Goal: Understand process/instructions

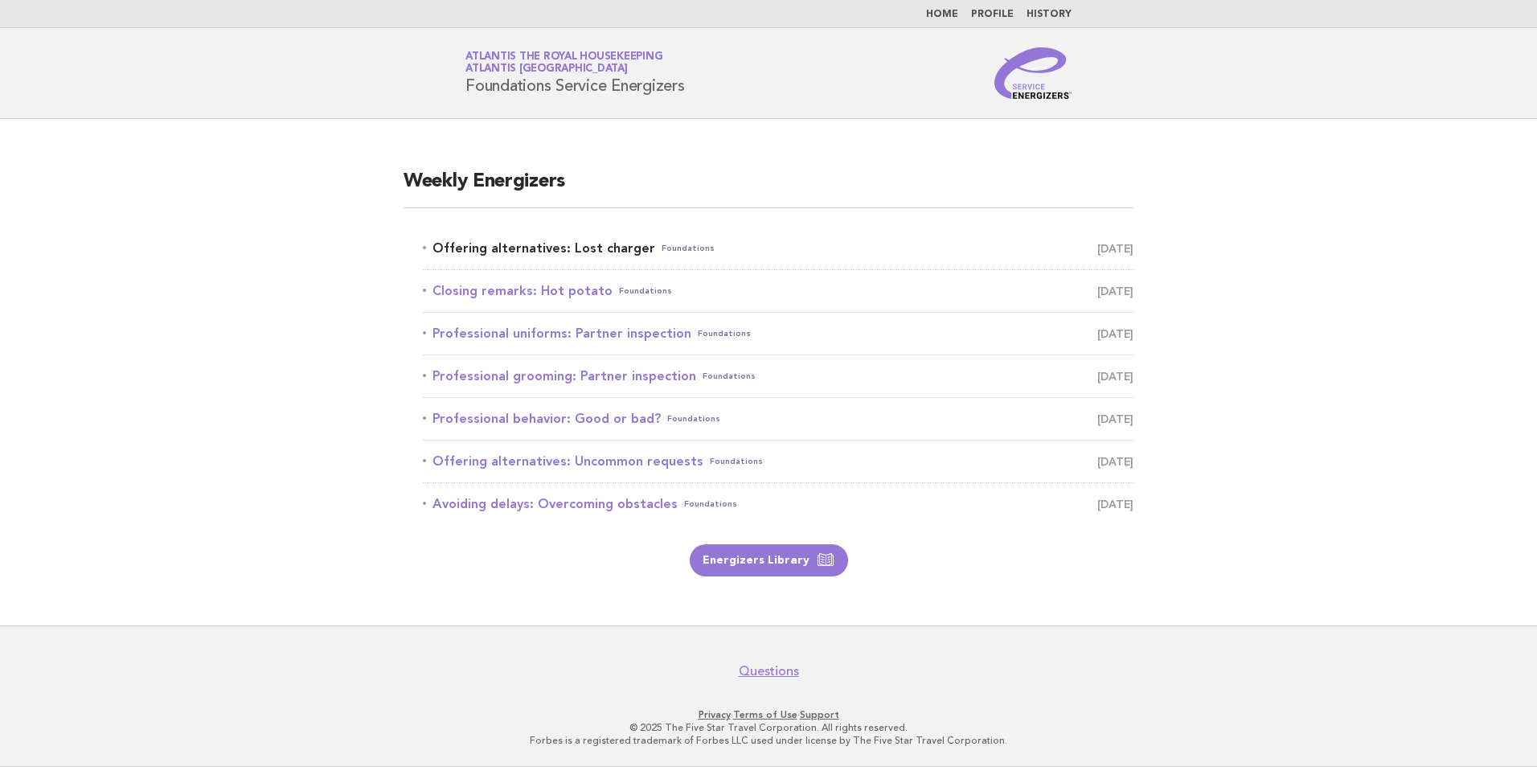
click at [544, 252] on link "Offering alternatives: Lost charger Foundations September 29" at bounding box center [778, 248] width 710 height 23
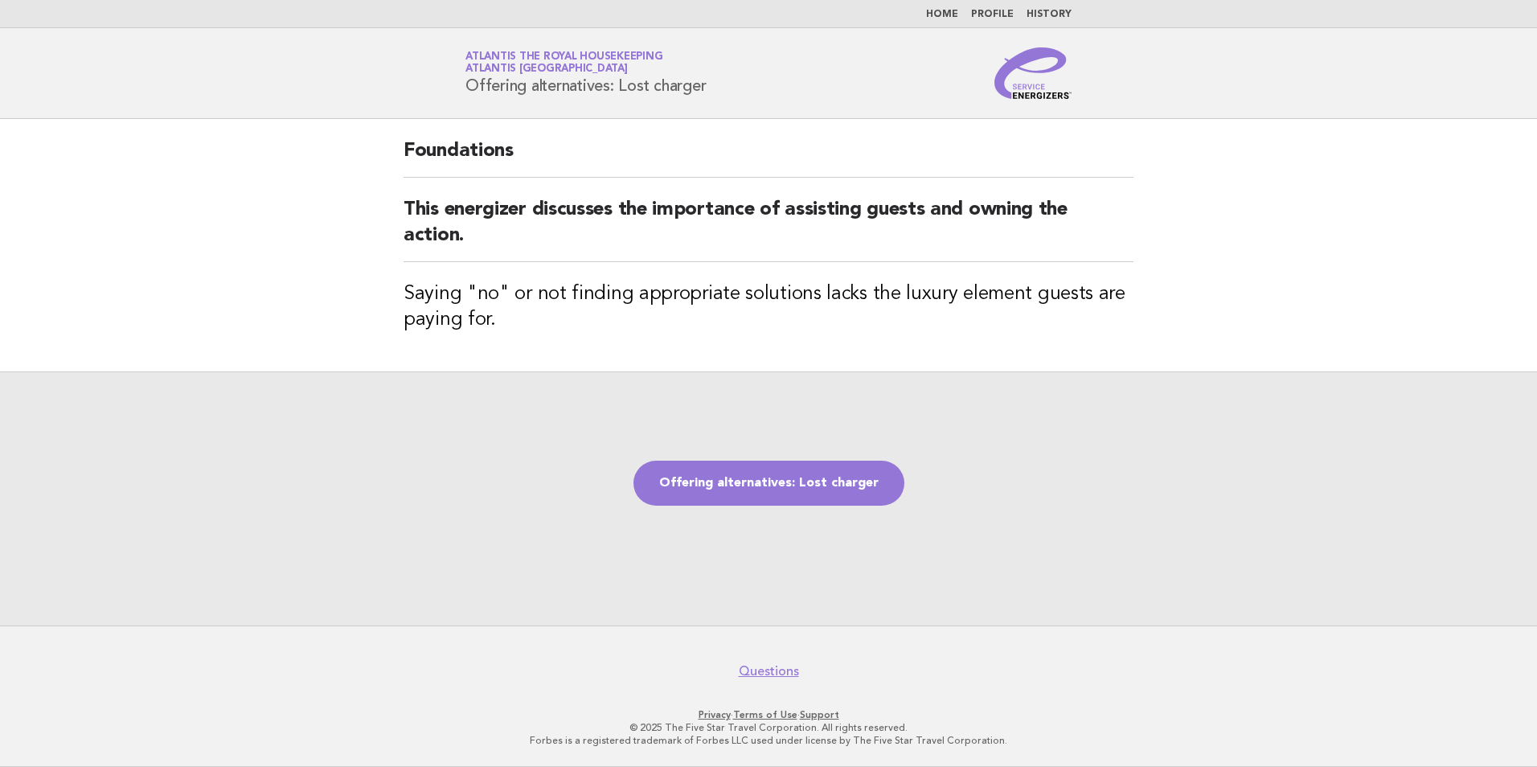
click at [1225, 546] on div "Offering alternatives: Lost charger" at bounding box center [768, 498] width 1537 height 254
click at [1224, 683] on footer "Questions Privacy · Terms of Use · Support © 2025 The Five Star Travel Corporat…" at bounding box center [768, 695] width 1537 height 141
click at [716, 488] on link "Offering alternatives: Lost charger" at bounding box center [768, 482] width 271 height 45
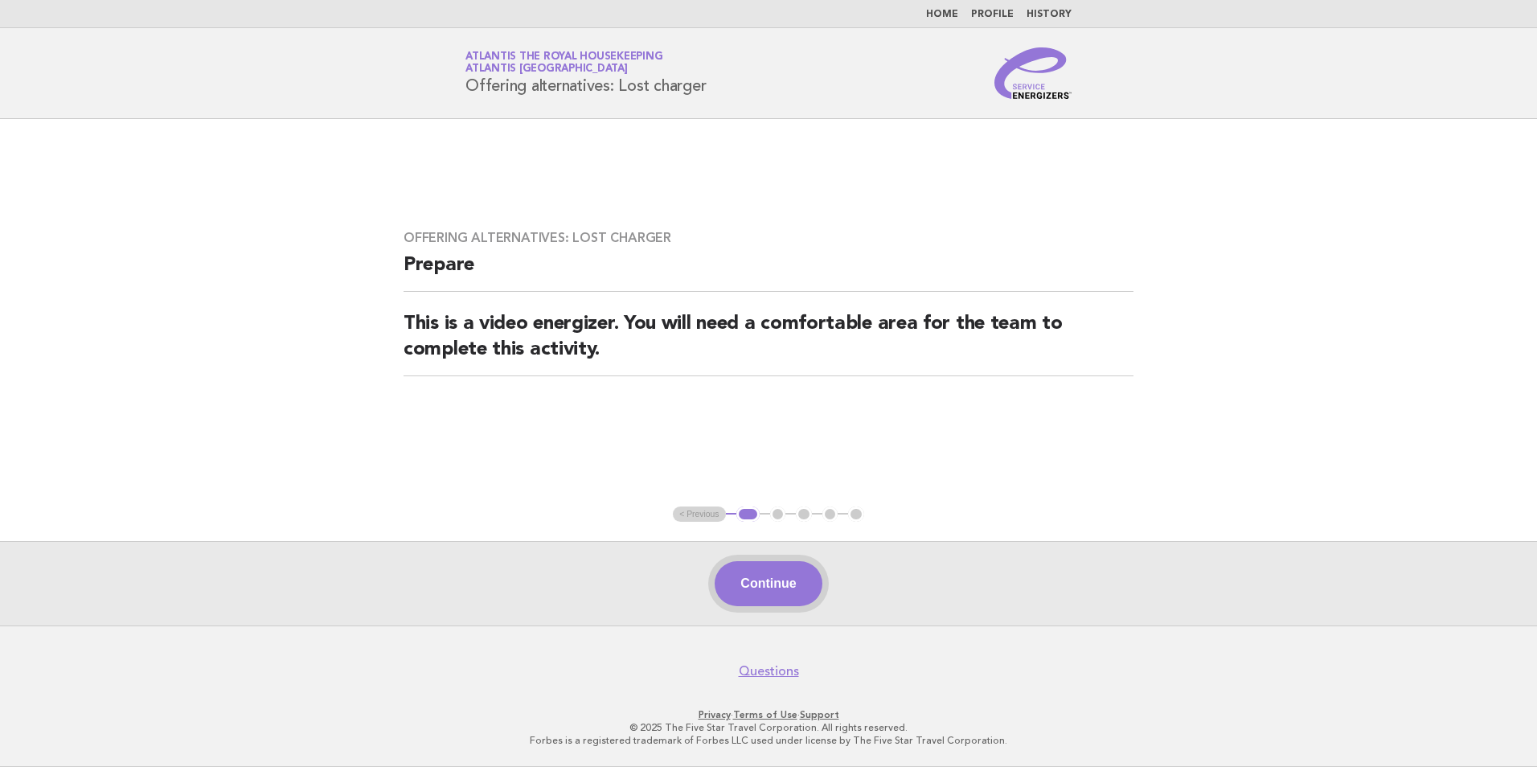
click at [800, 584] on button "Continue" at bounding box center [767, 583] width 107 height 45
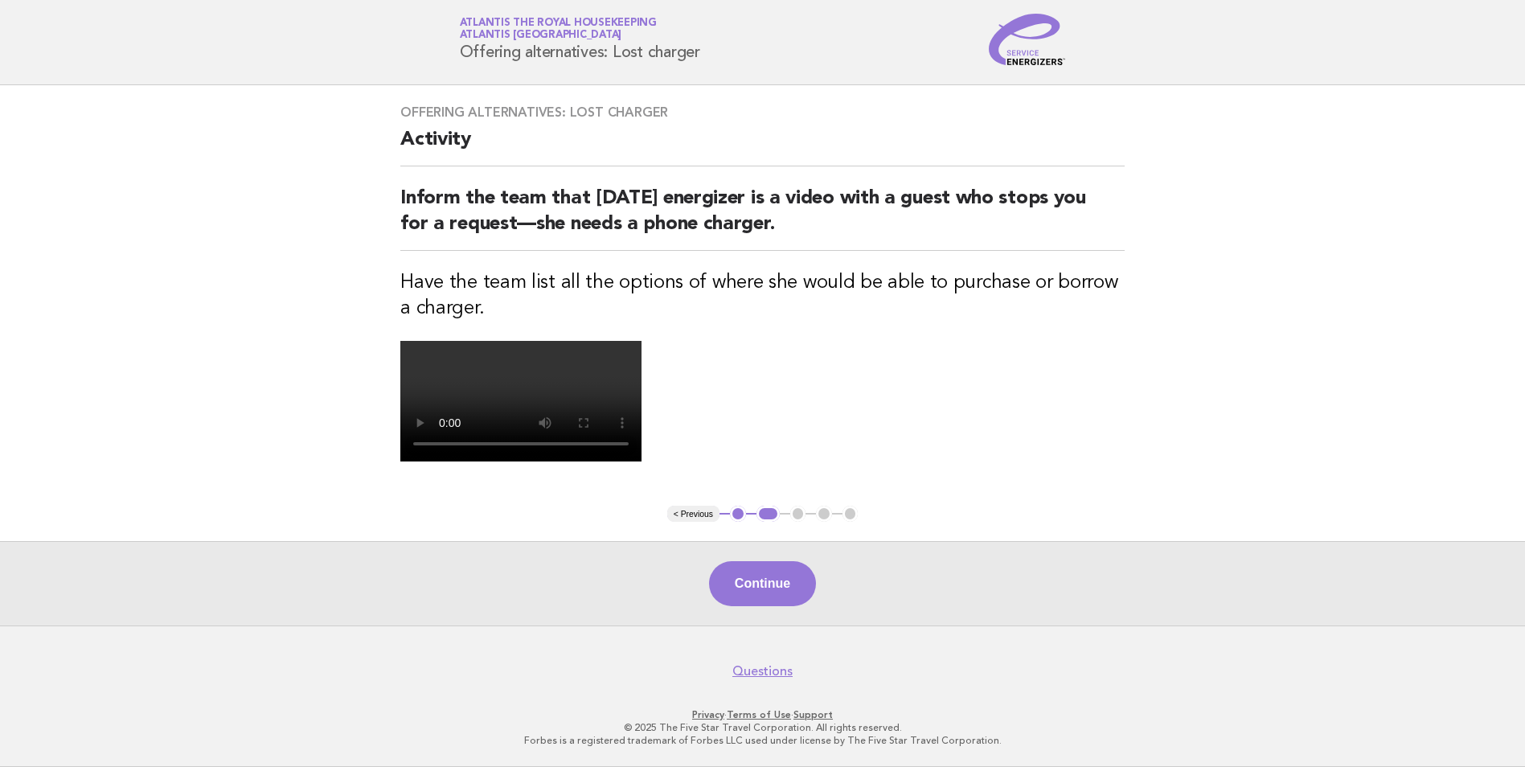
scroll to position [241, 0]
click at [783, 606] on button "Continue" at bounding box center [762, 583] width 107 height 45
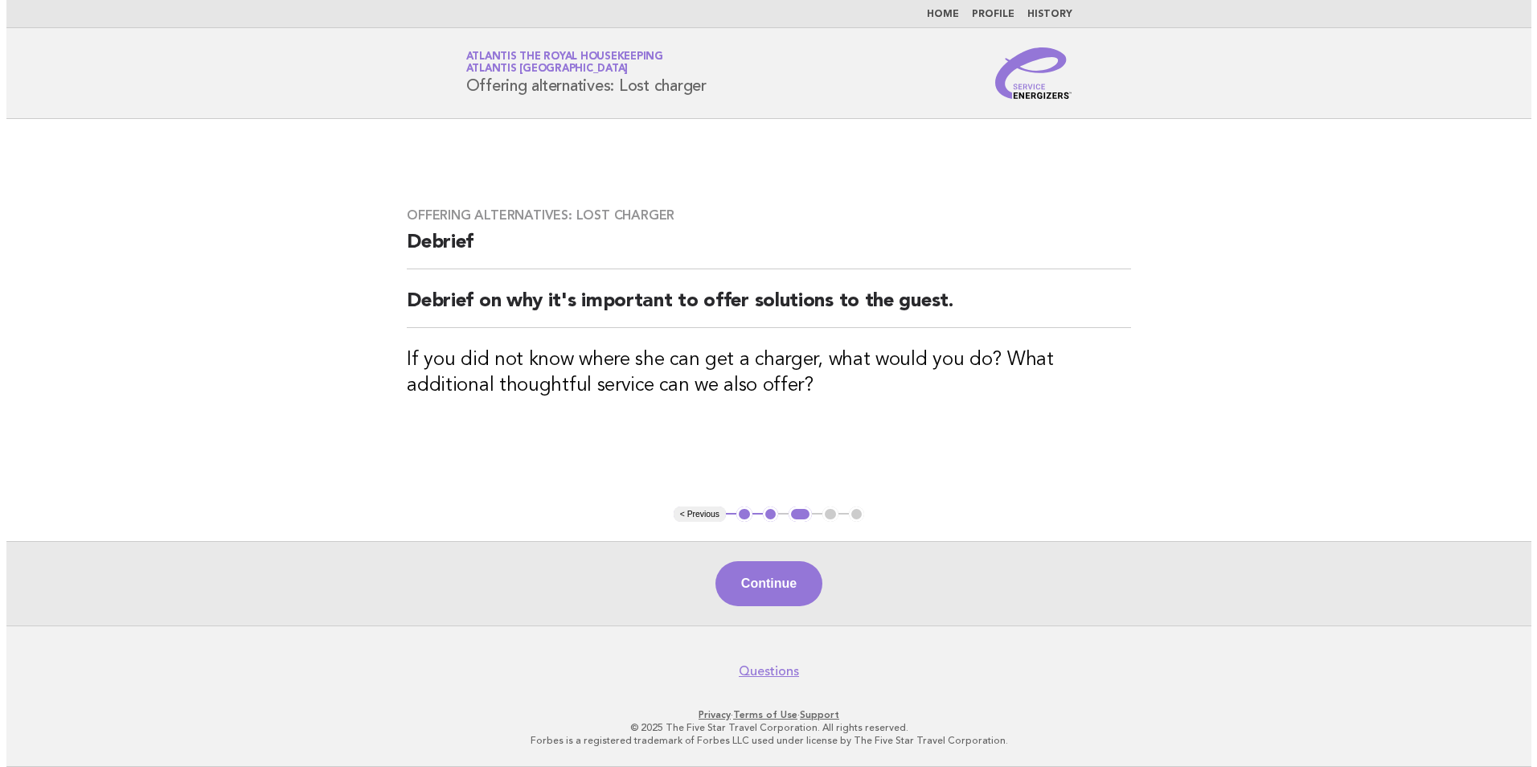
scroll to position [0, 0]
click at [777, 575] on button "Continue" at bounding box center [767, 583] width 107 height 45
